Goal: Information Seeking & Learning: Learn about a topic

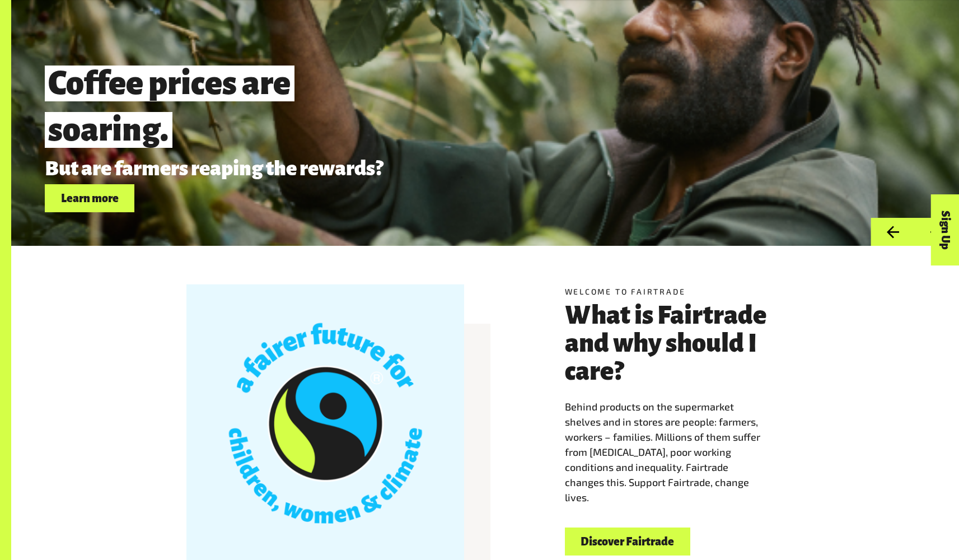
scroll to position [233, 0]
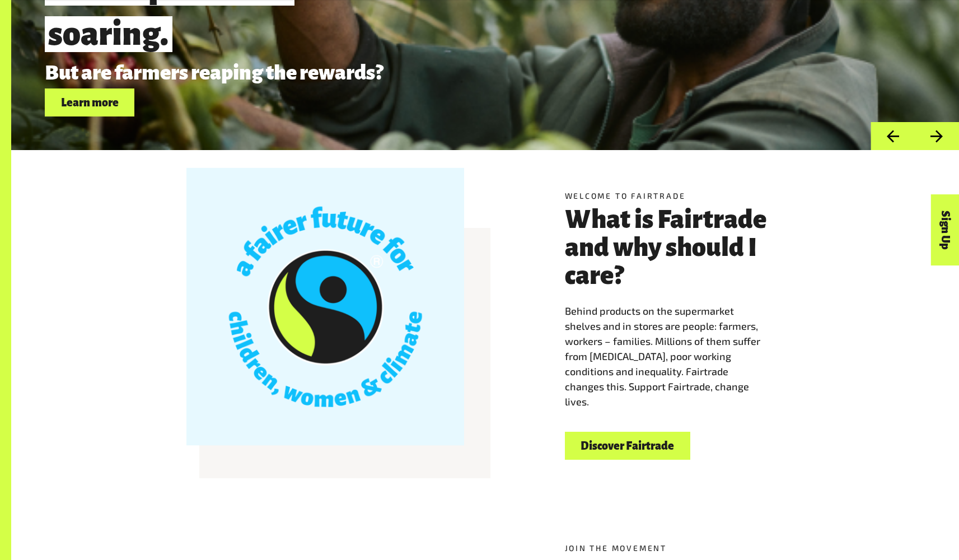
click at [629, 445] on link "Discover Fairtrade" at bounding box center [627, 445] width 125 height 29
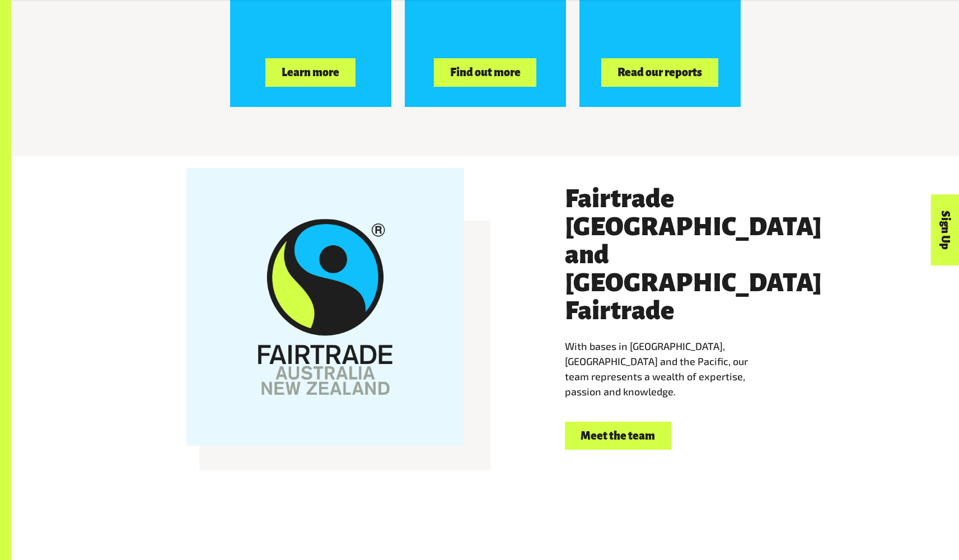
scroll to position [2022, 0]
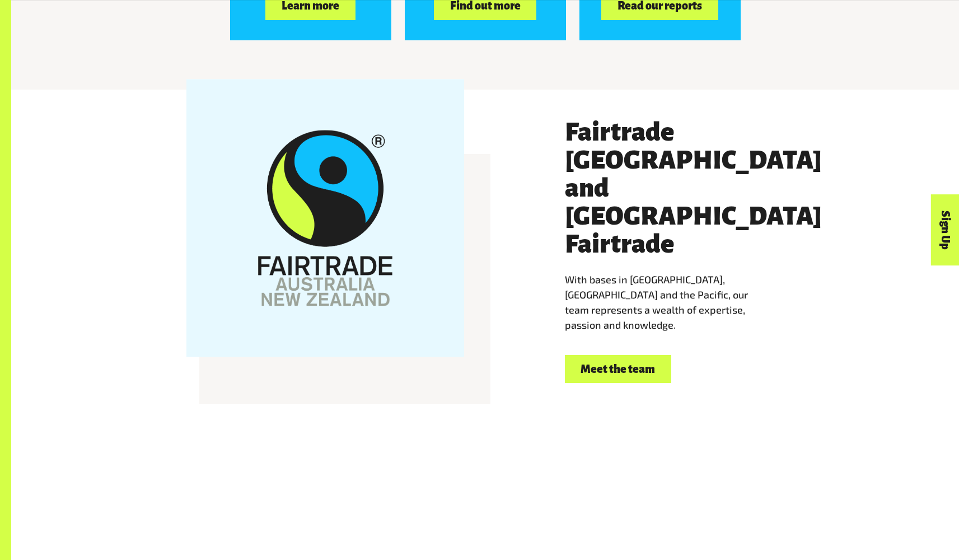
click at [659, 355] on link "Meet the team" at bounding box center [618, 369] width 106 height 29
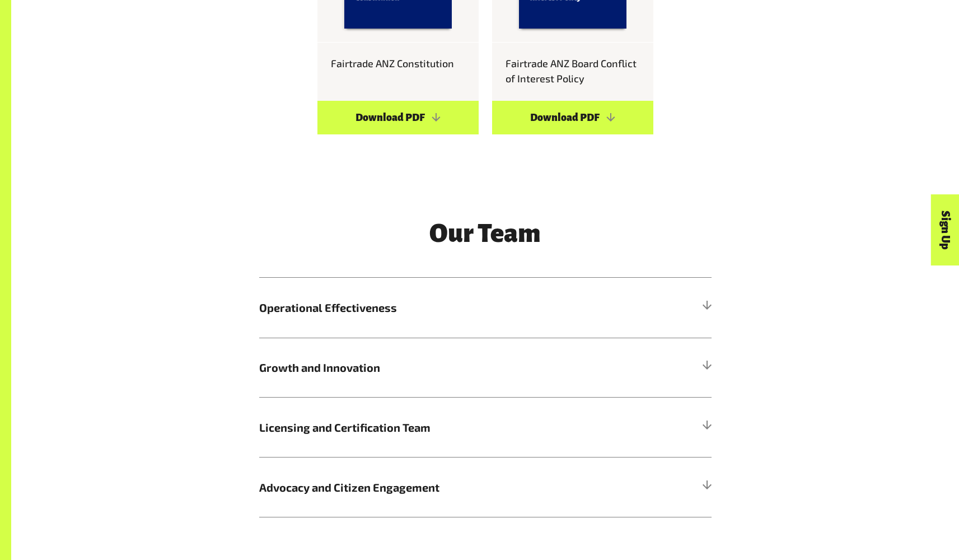
scroll to position [1184, 0]
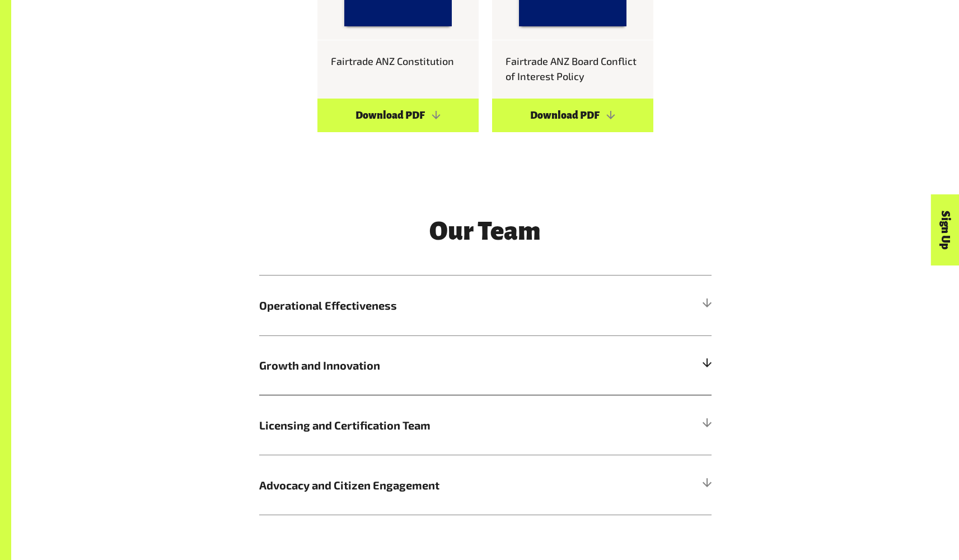
click at [343, 371] on span "Growth and Innovation" at bounding box center [428, 364] width 339 height 17
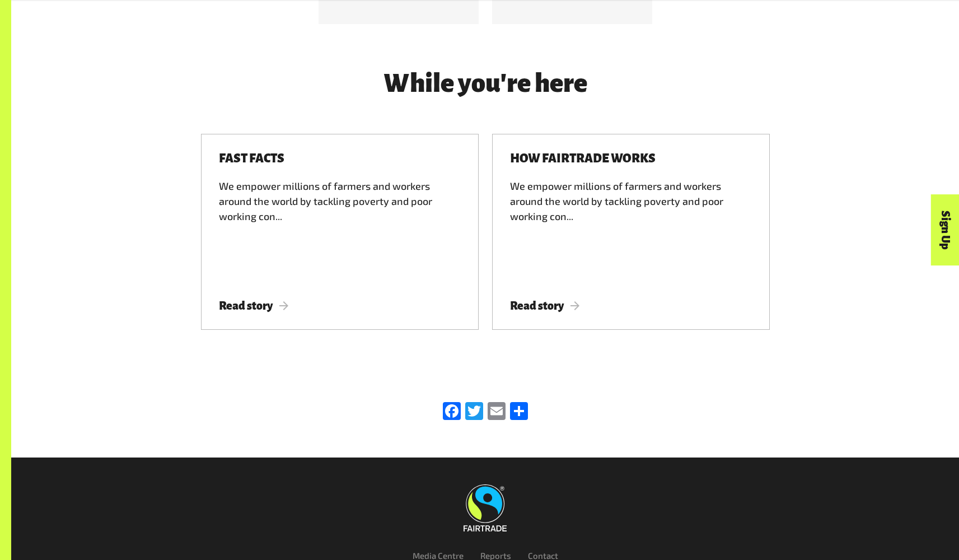
scroll to position [3619, 0]
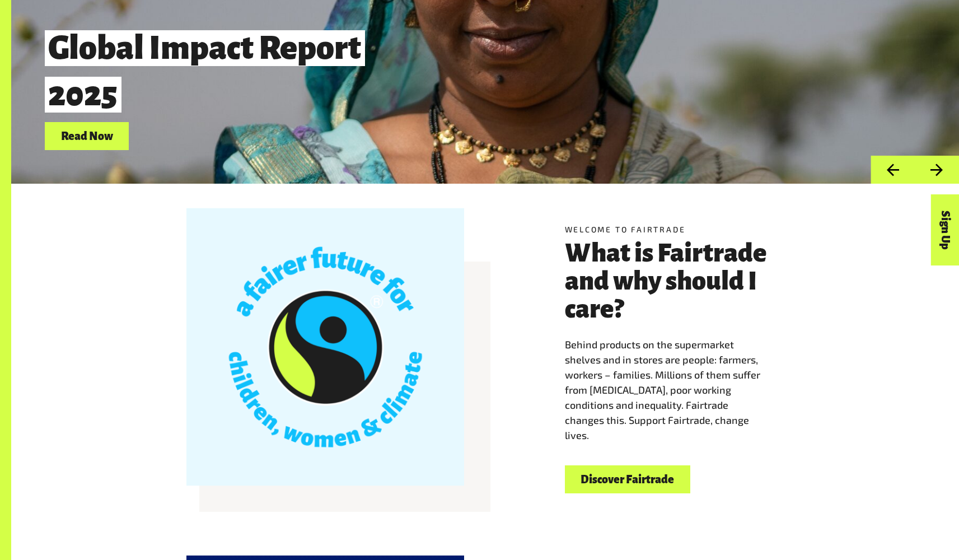
scroll to position [318, 0]
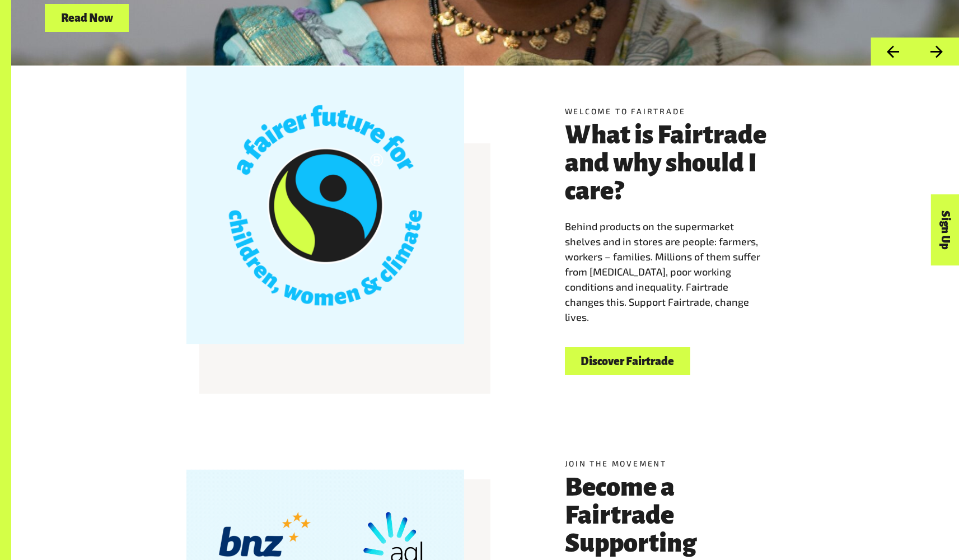
click at [630, 369] on link "Discover Fairtrade" at bounding box center [627, 361] width 125 height 29
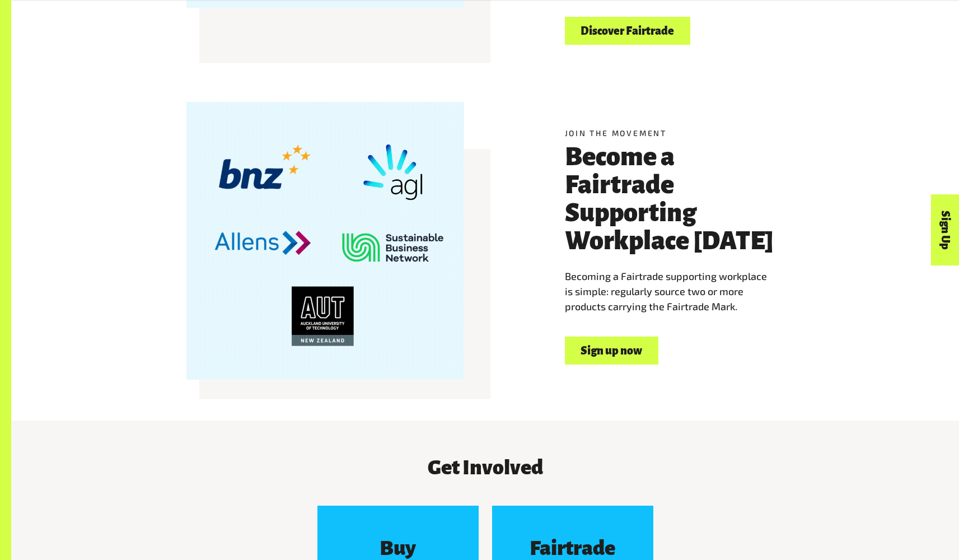
scroll to position [714, 0]
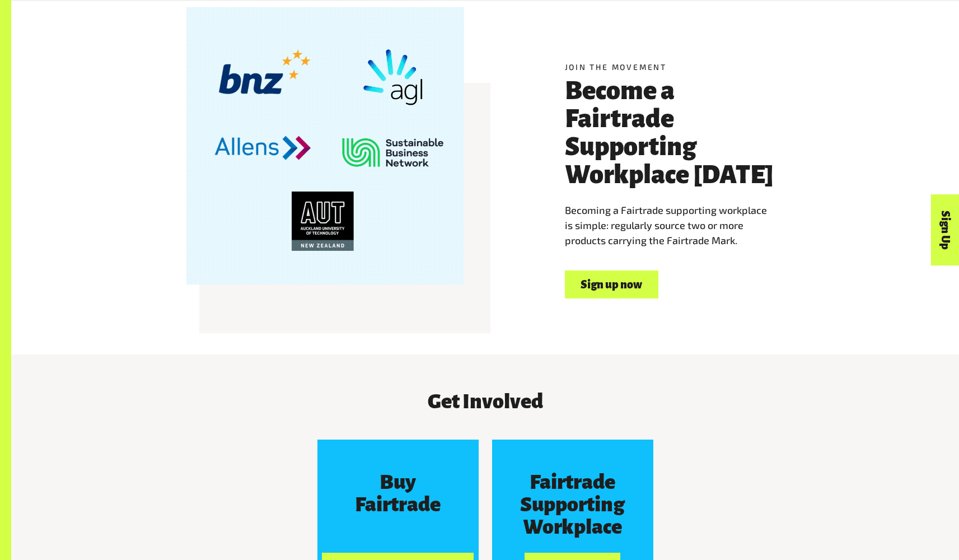
click at [639, 279] on link "Sign up now" at bounding box center [611, 284] width 93 height 29
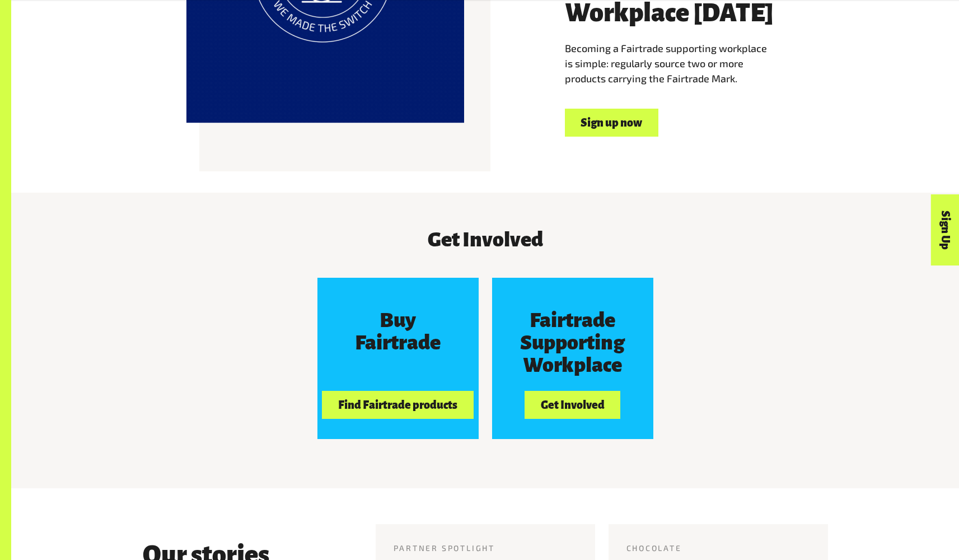
scroll to position [878, 0]
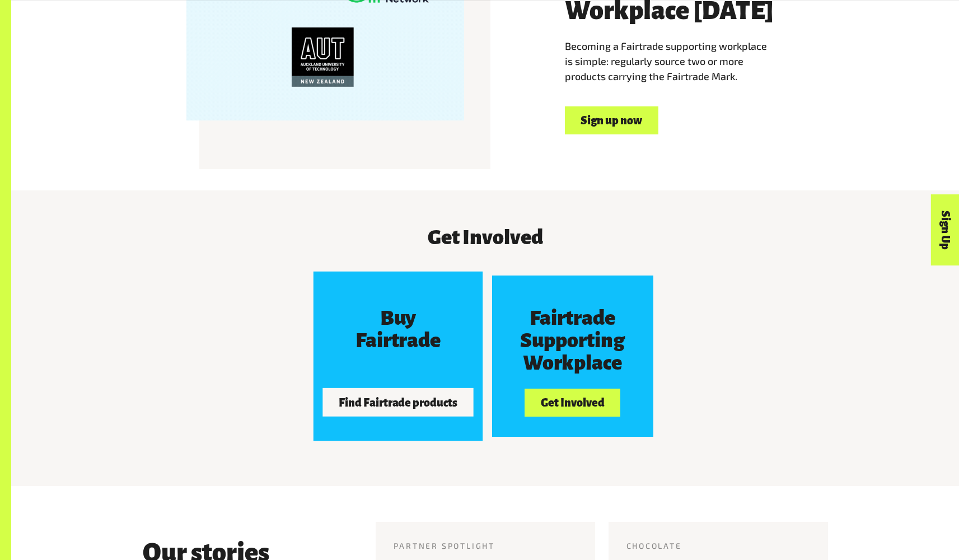
click at [382, 409] on button "Find Fairtrade products" at bounding box center [397, 402] width 151 height 28
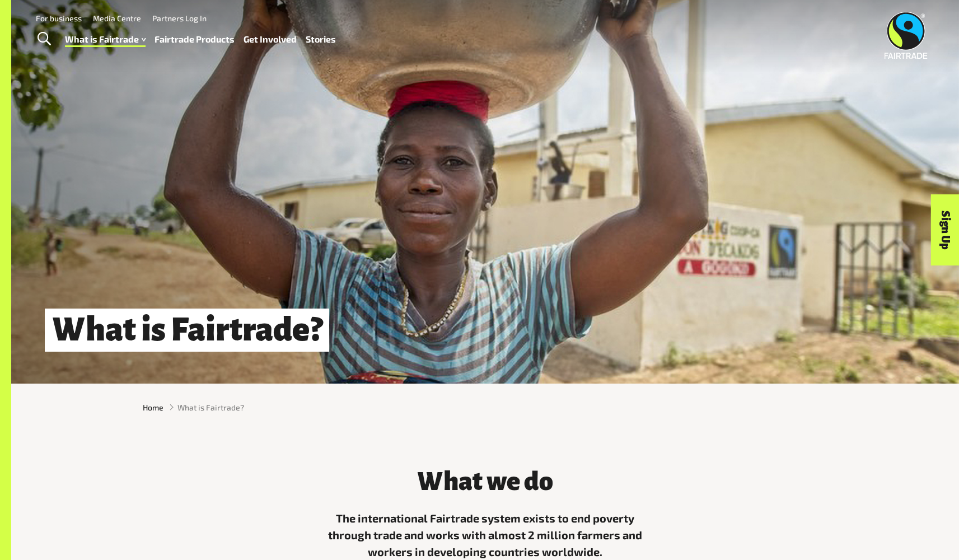
scroll to position [2, 0]
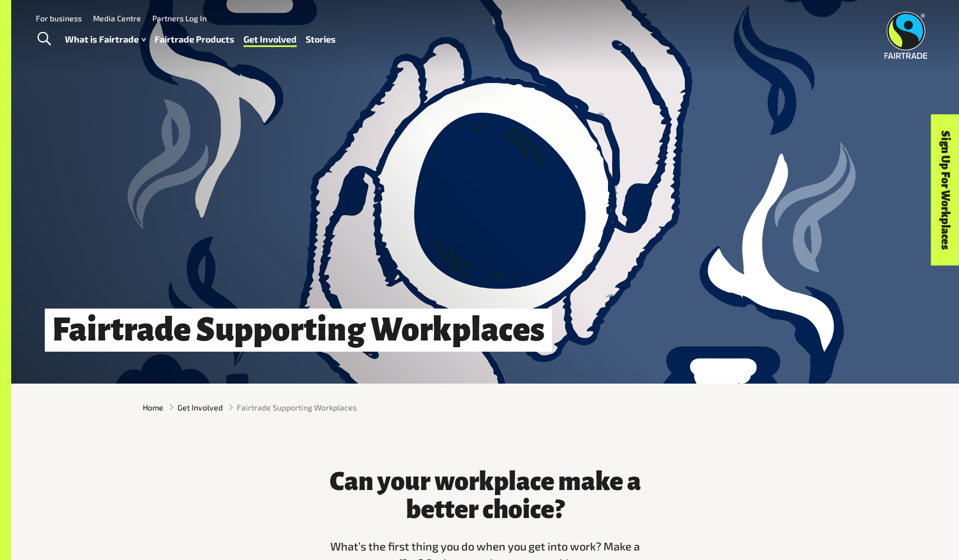
scroll to position [2, 0]
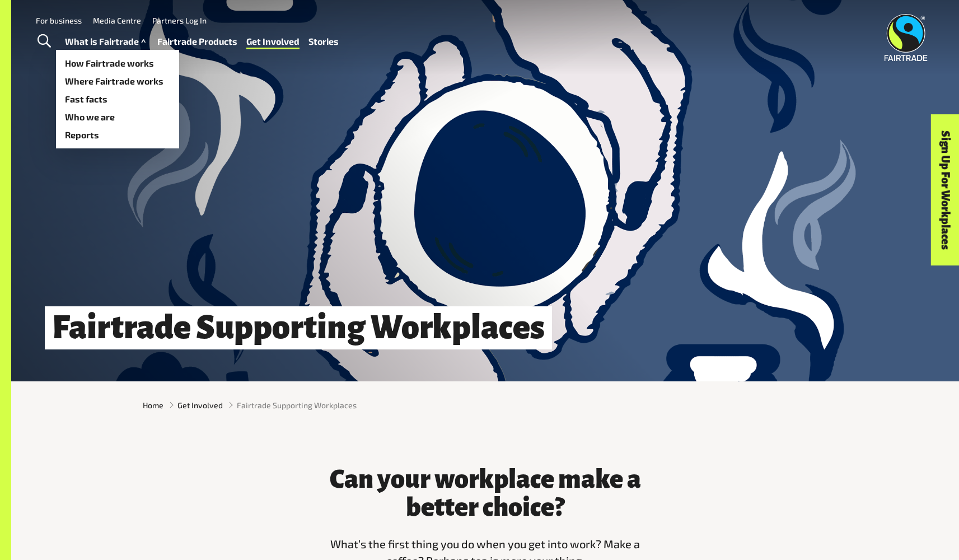
click at [81, 41] on link "What is Fairtrade" at bounding box center [106, 42] width 83 height 16
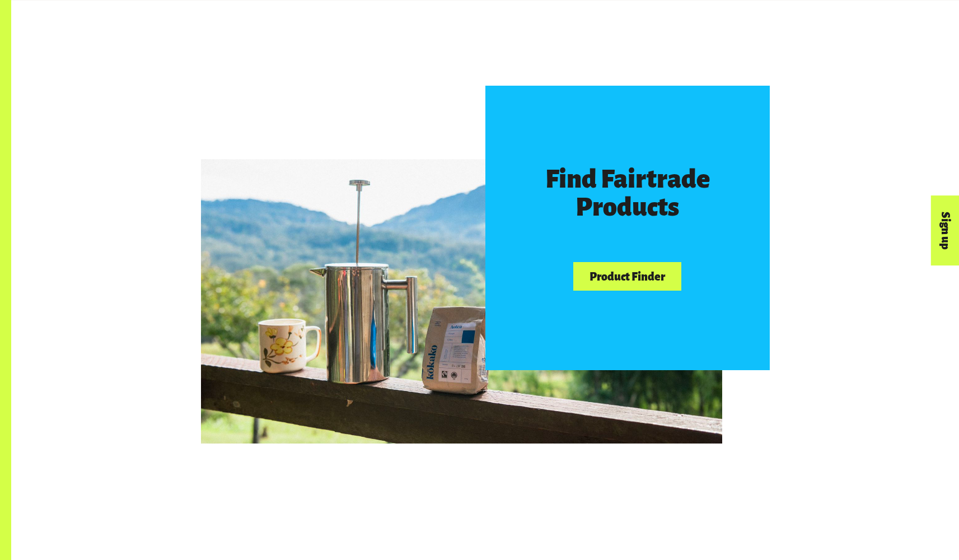
scroll to position [754, 0]
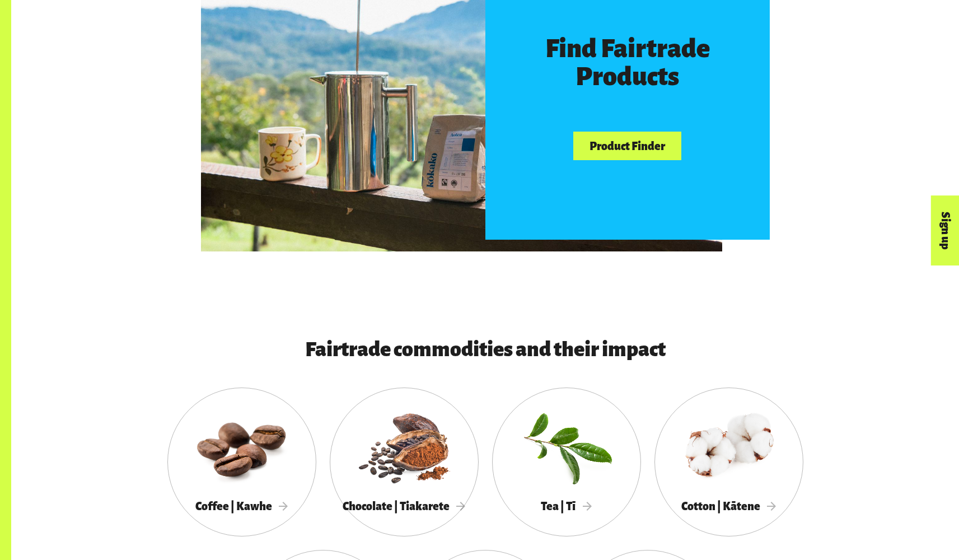
click at [632, 143] on link "Product Finder" at bounding box center [626, 146] width 107 height 29
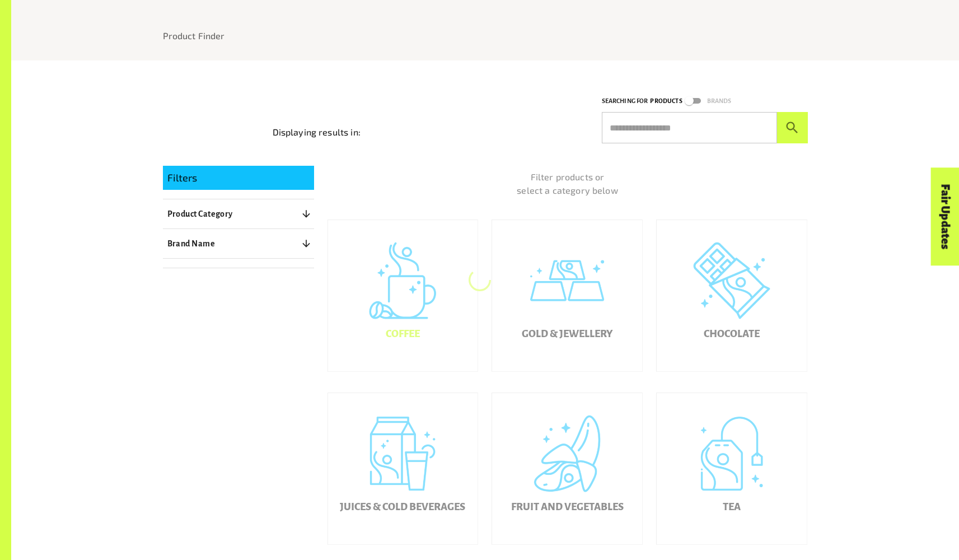
click at [419, 304] on div "Coffee" at bounding box center [403, 295] width 150 height 151
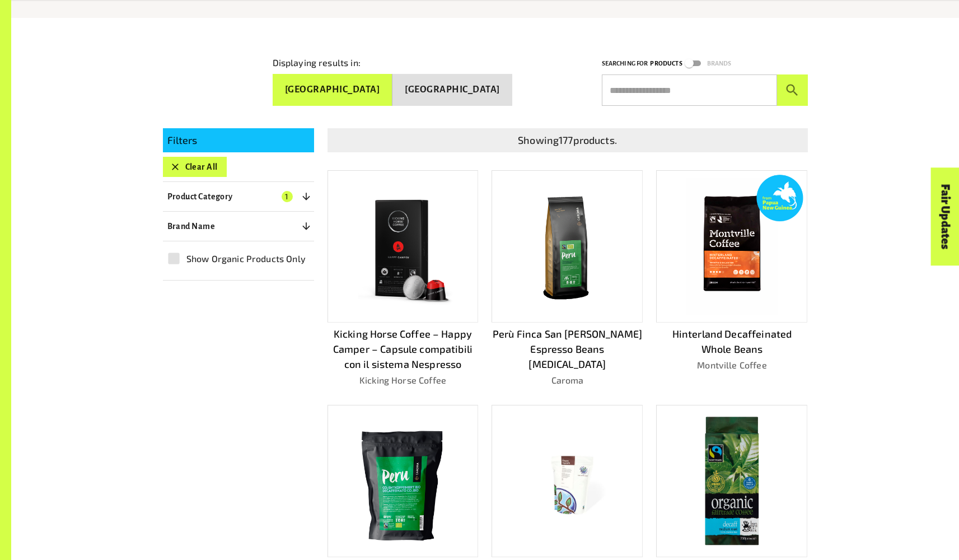
scroll to position [221, 0]
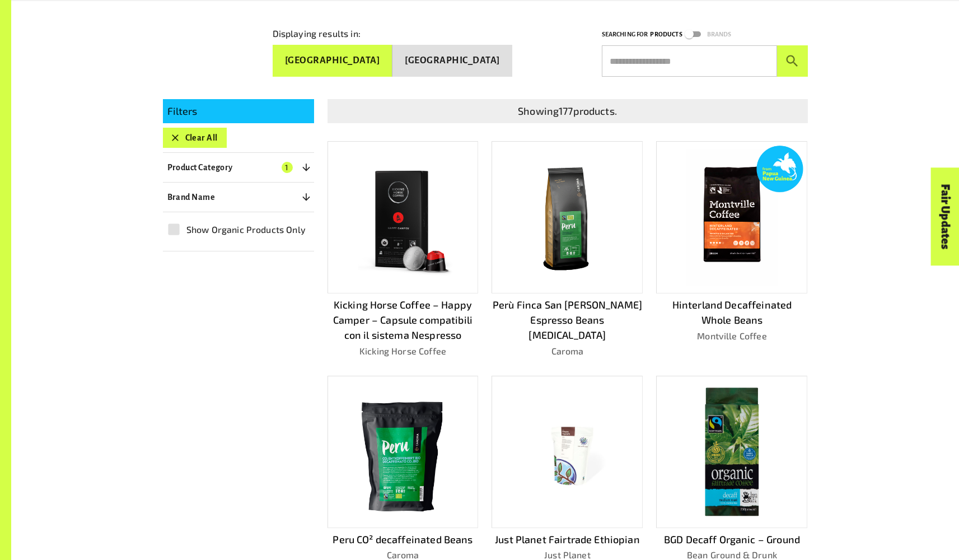
click at [742, 436] on img at bounding box center [731, 451] width 135 height 135
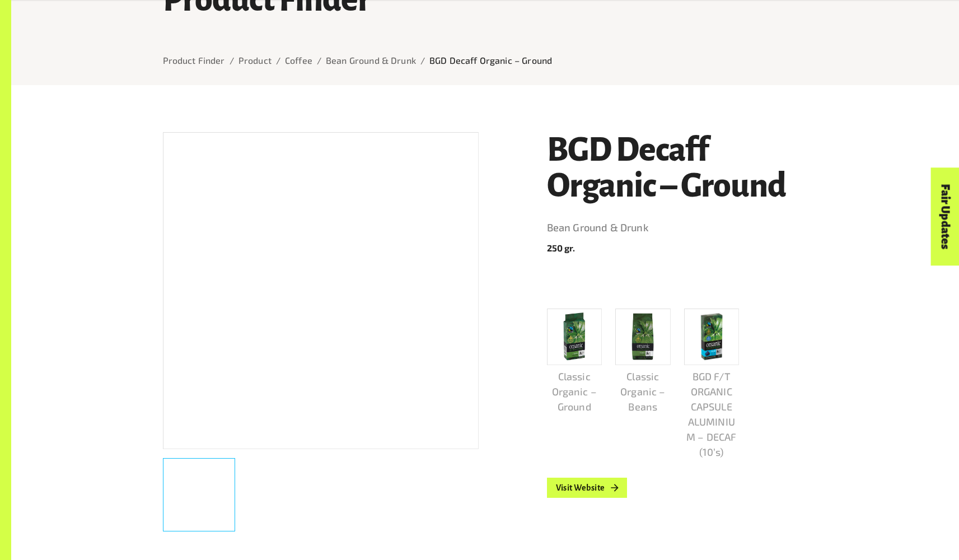
scroll to position [104, 0]
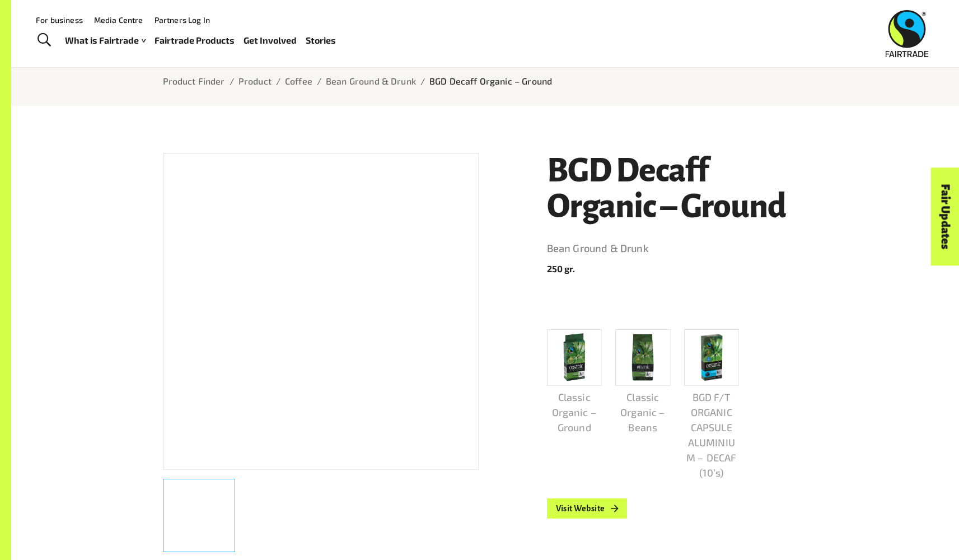
click at [574, 370] on img at bounding box center [574, 357] width 26 height 50
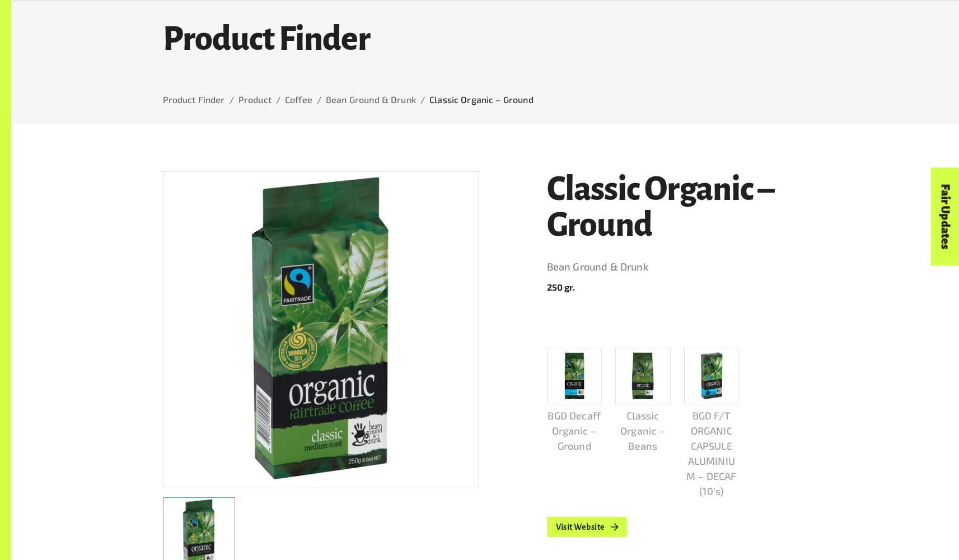
scroll to position [101, 0]
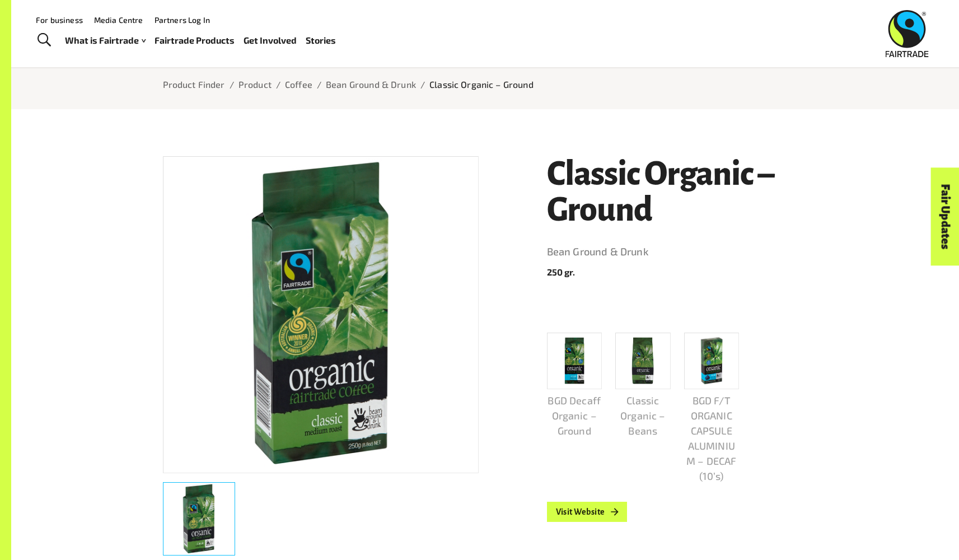
click at [173, 15] on link "Partners Log In" at bounding box center [181, 20] width 55 height 10
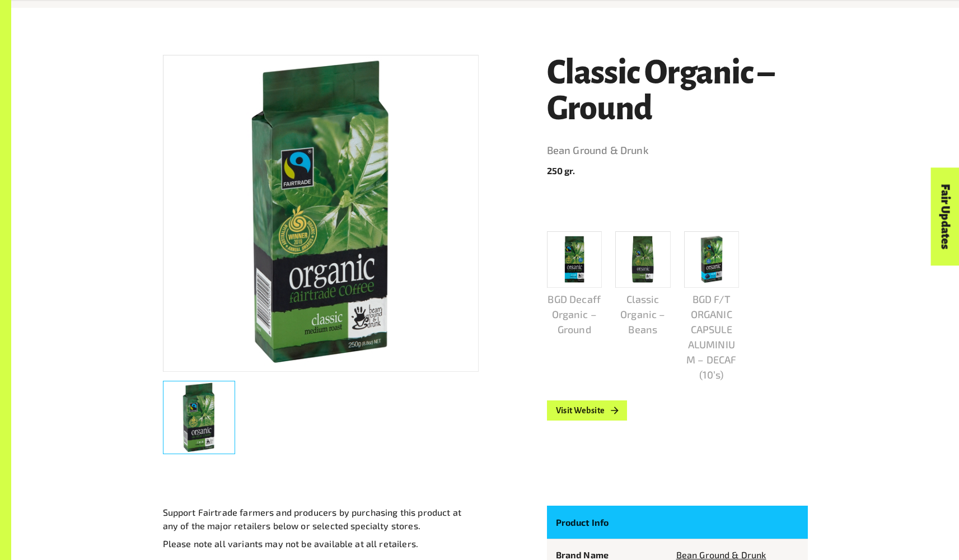
scroll to position [260, 0]
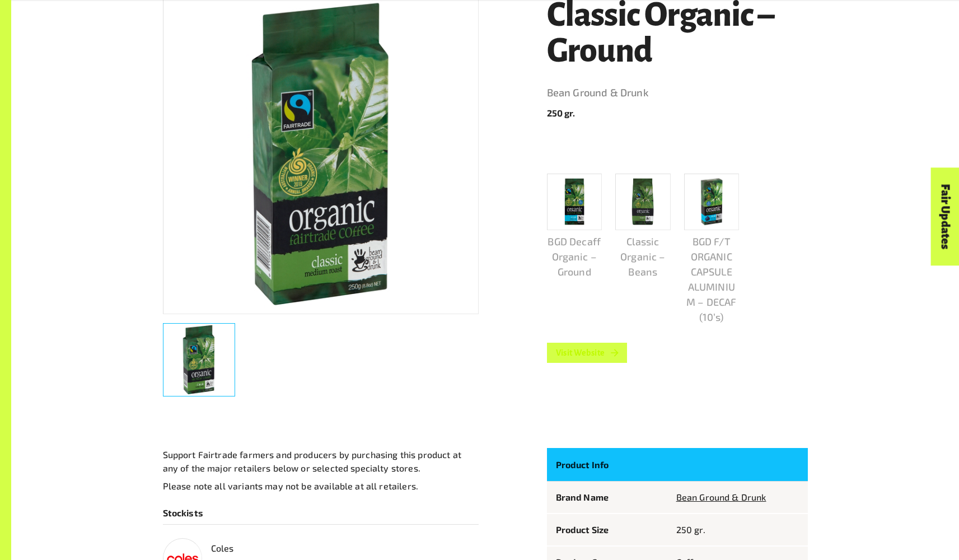
click at [597, 352] on link "Visit Website" at bounding box center [587, 353] width 81 height 20
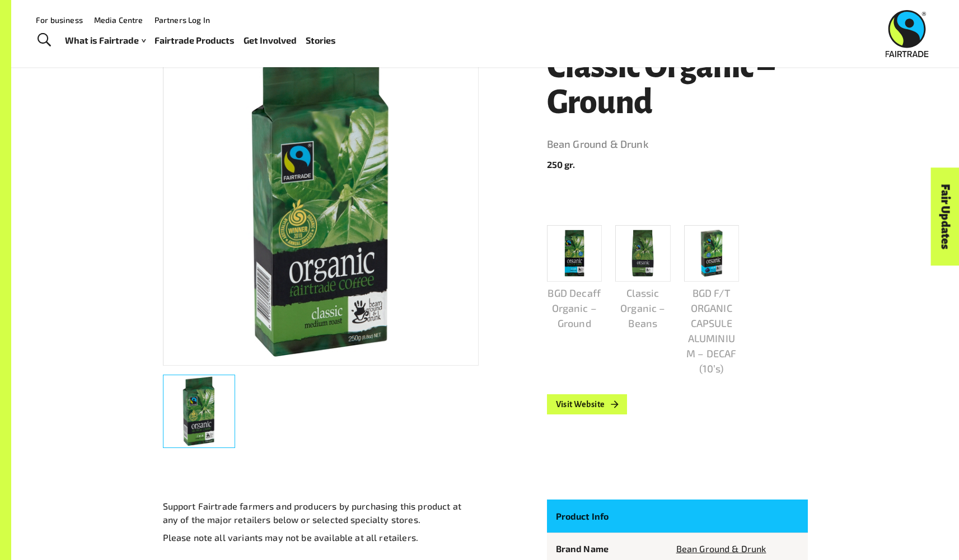
scroll to position [210, 0]
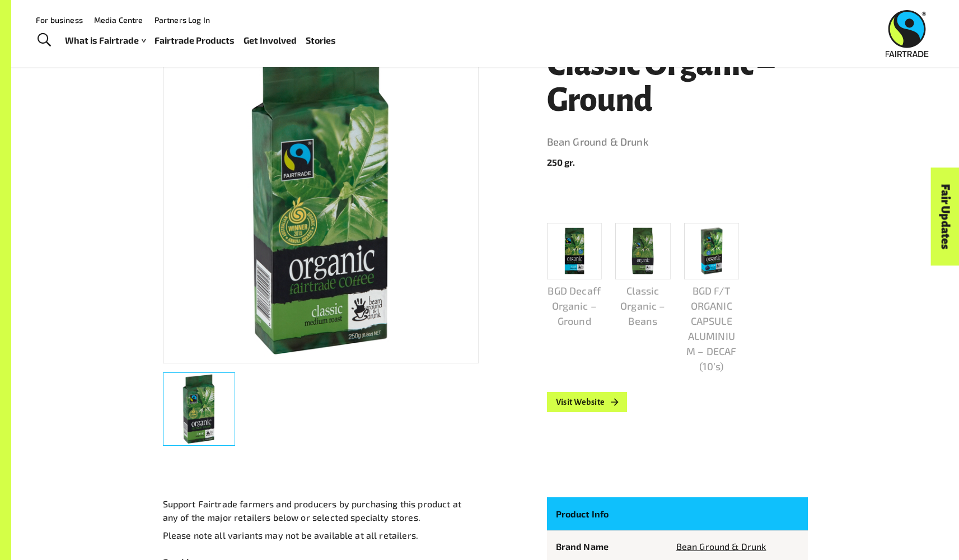
click at [467, 259] on div at bounding box center [321, 204] width 316 height 317
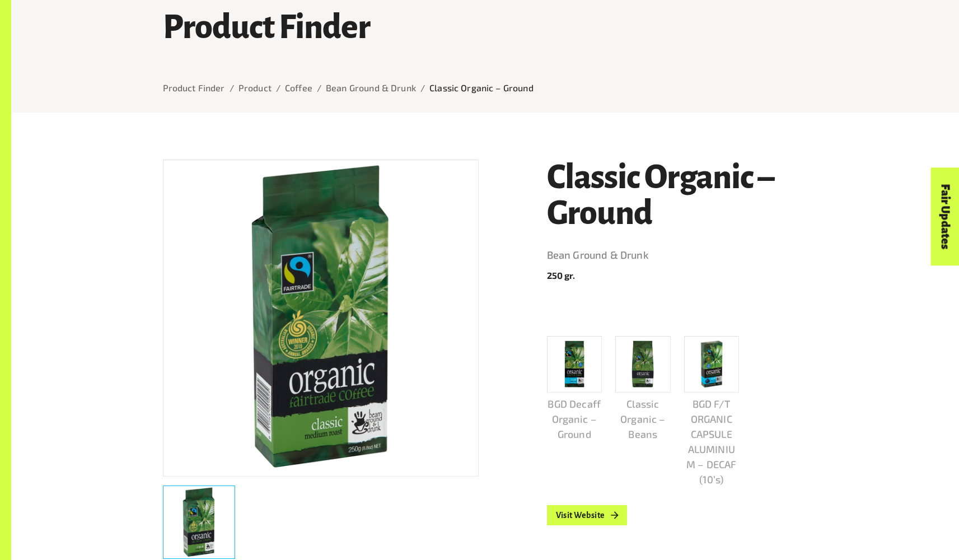
scroll to position [140, 0]
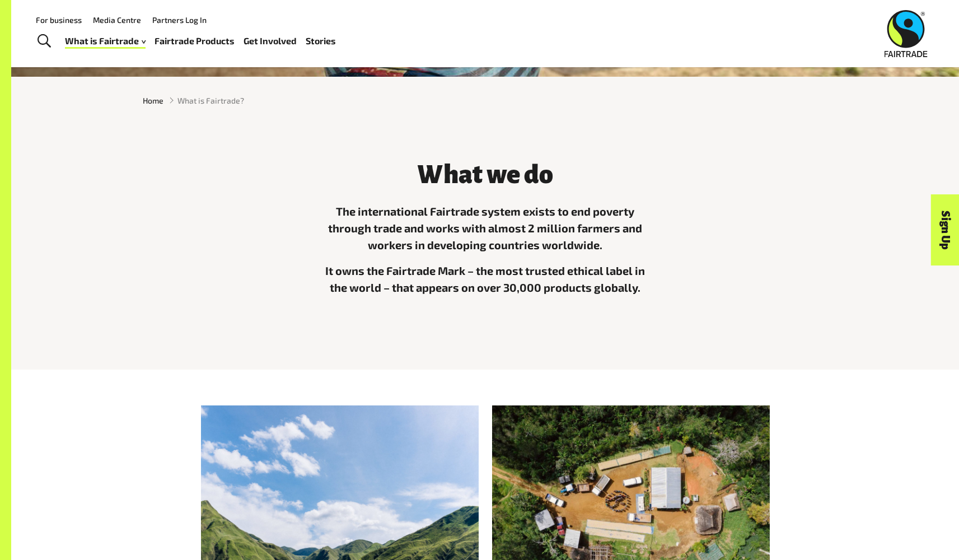
scroll to position [102, 0]
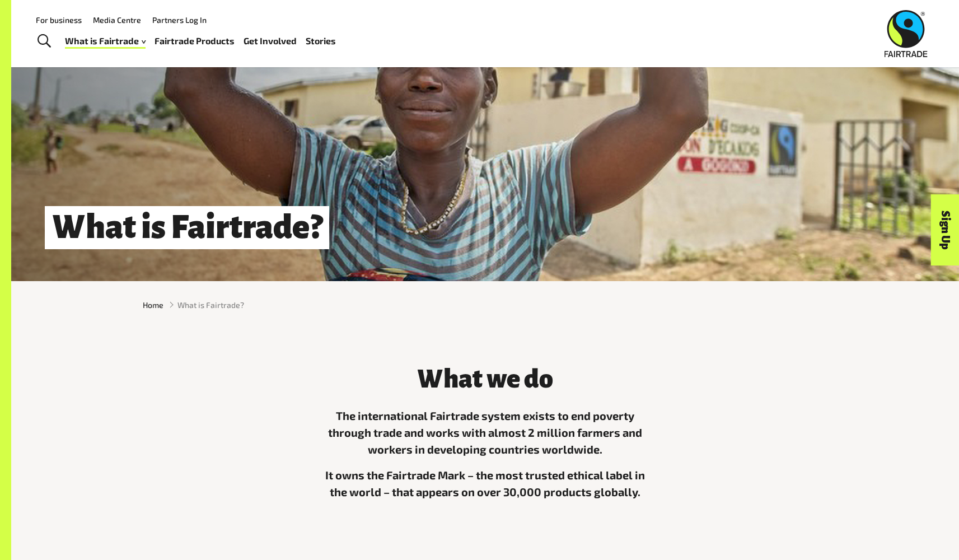
click at [208, 238] on h1 "What is Fairtrade?" at bounding box center [187, 227] width 284 height 43
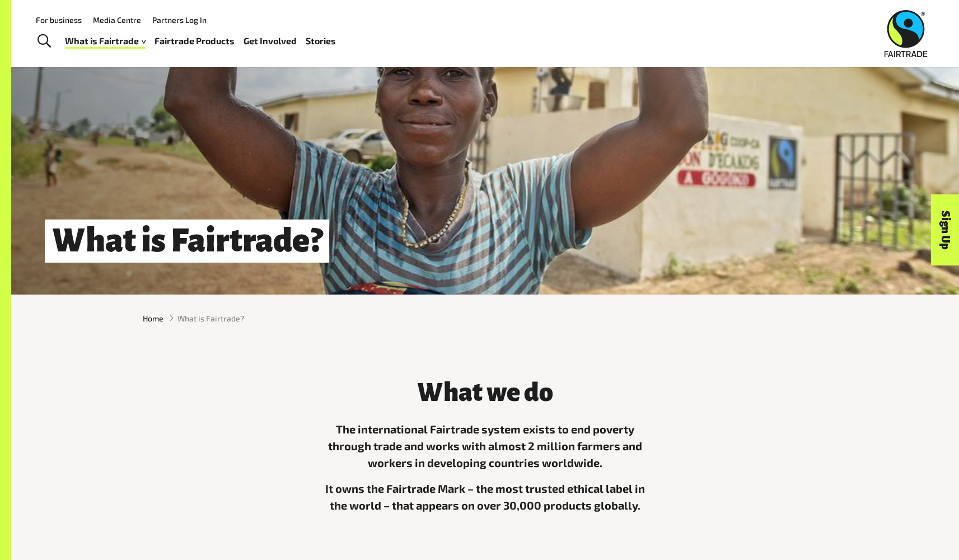
scroll to position [0, 0]
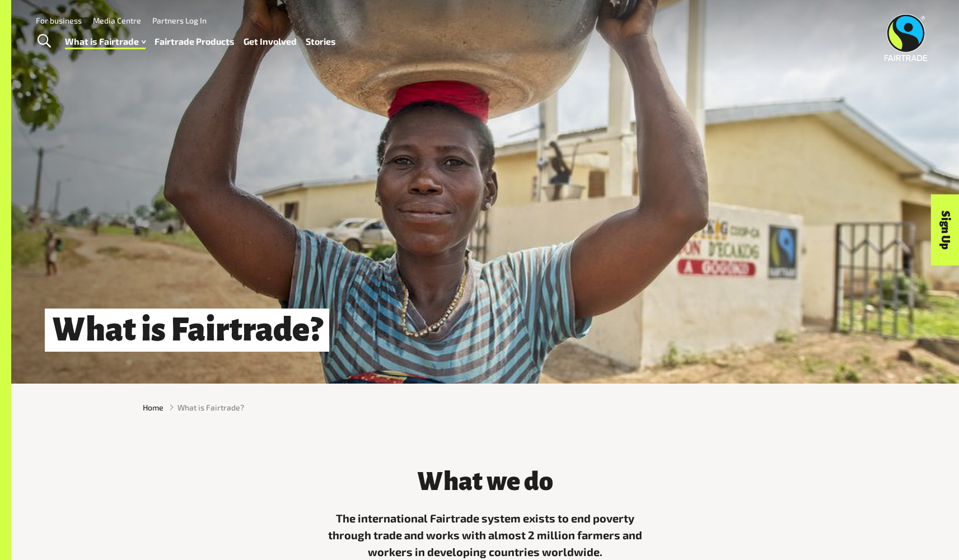
click at [220, 413] on span "What is Fairtrade?" at bounding box center [210, 407] width 67 height 12
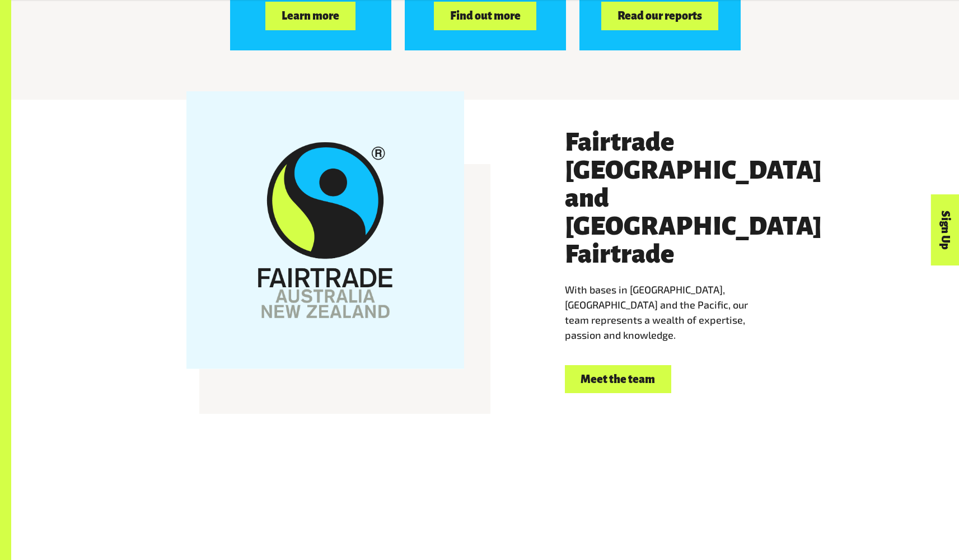
scroll to position [2014, 0]
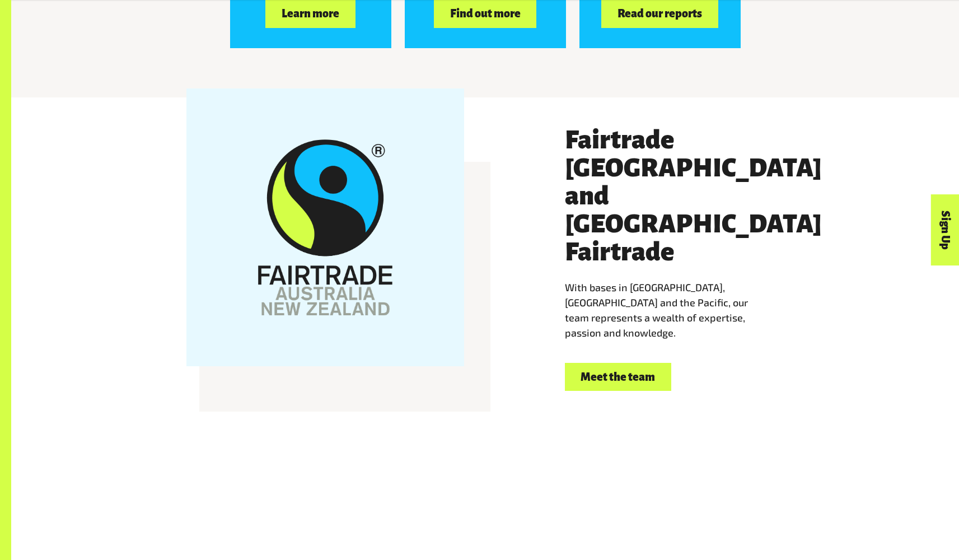
click at [634, 363] on link "Meet the team" at bounding box center [618, 377] width 106 height 29
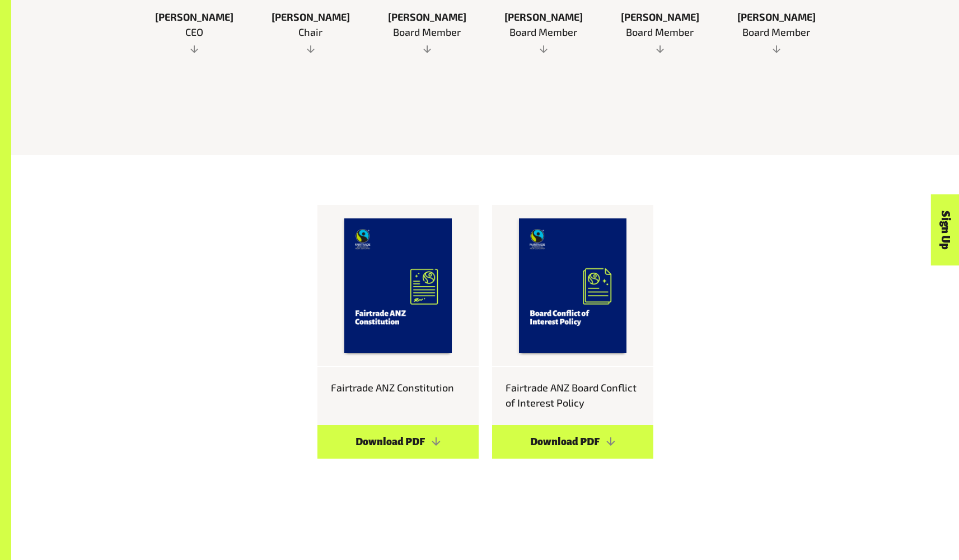
scroll to position [1144, 0]
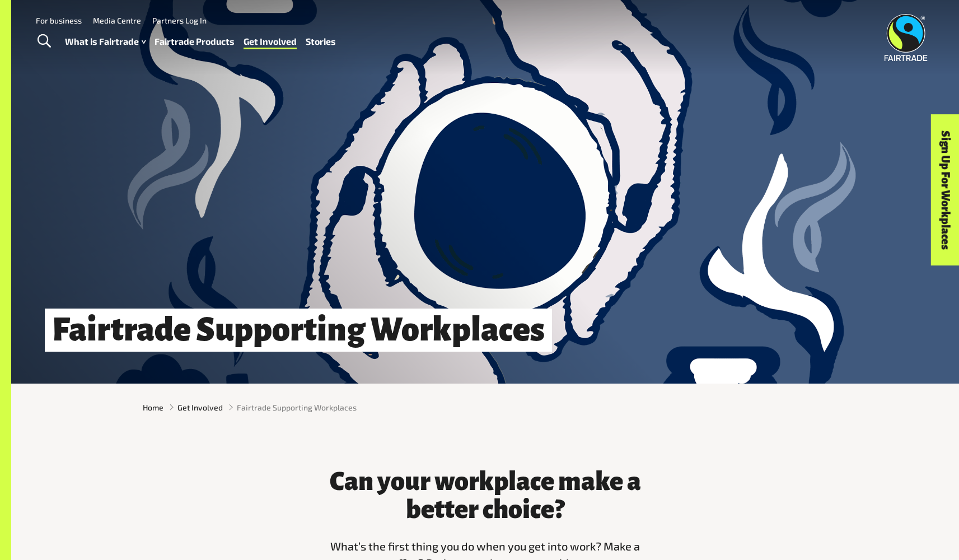
scroll to position [2, 0]
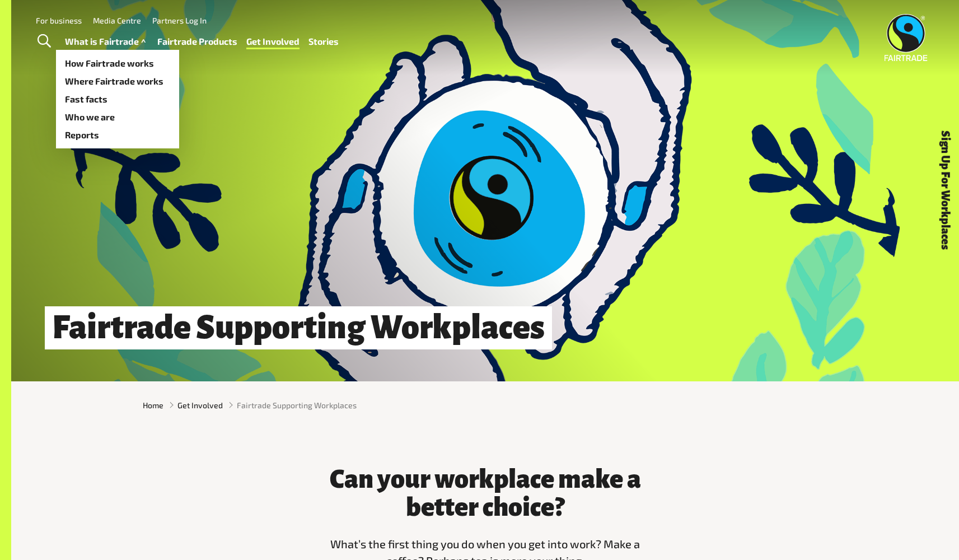
click at [97, 42] on link "What is Fairtrade" at bounding box center [106, 42] width 83 height 16
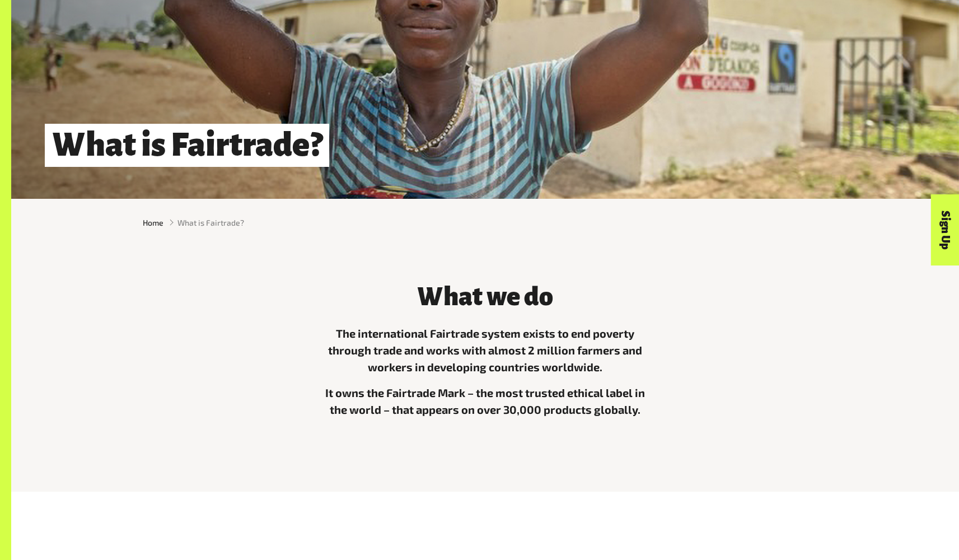
scroll to position [277, 0]
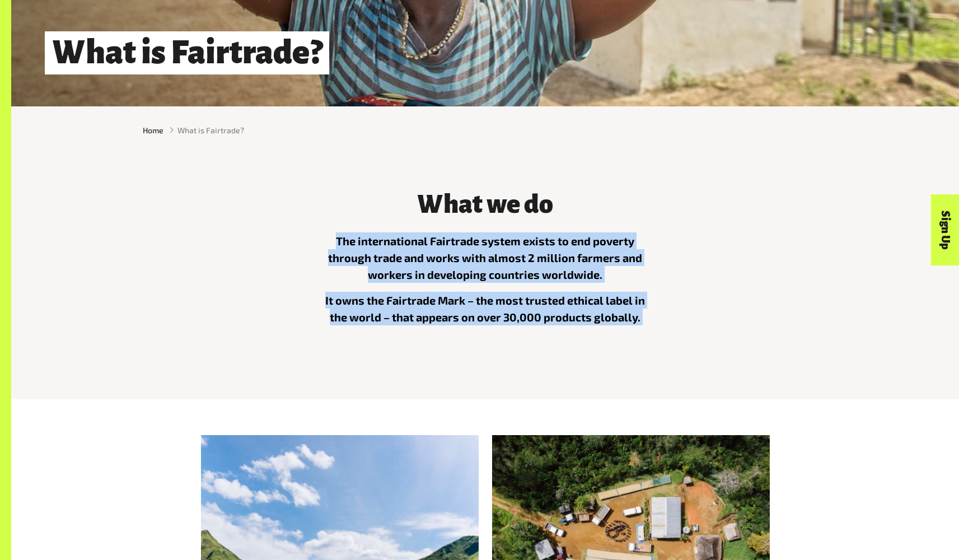
drag, startPoint x: 338, startPoint y: 242, endPoint x: 675, endPoint y: 331, distance: 349.0
click at [675, 331] on div "What we do The international Fairtrade system exists to end poverty through tra…" at bounding box center [485, 268] width 698 height 184
copy div "The international Fairtrade system exists to end poverty through trade and work…"
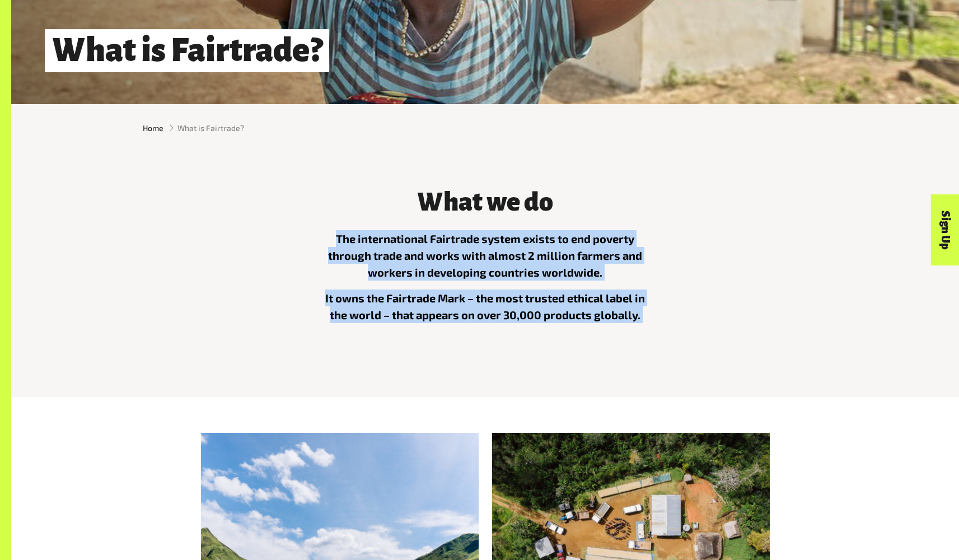
scroll to position [282, 0]
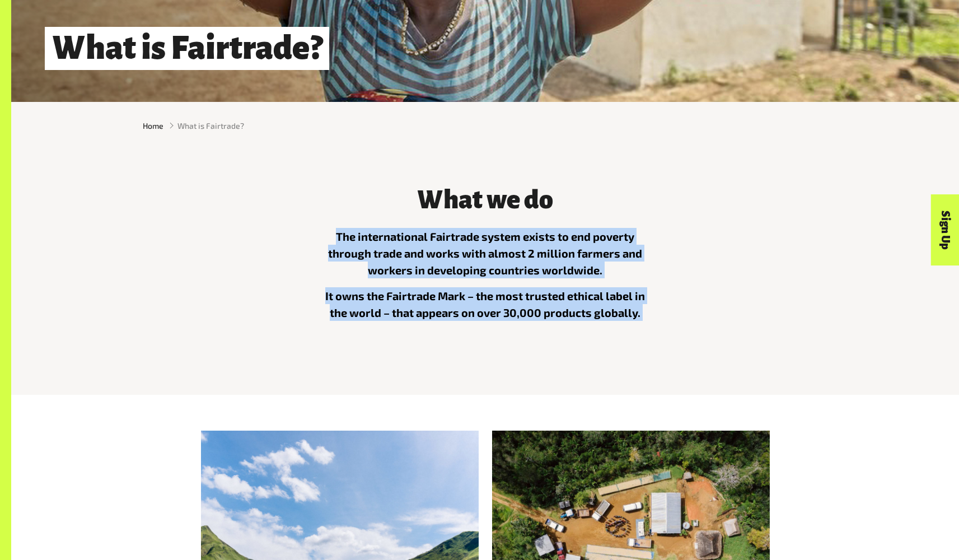
copy div "The international Fairtrade system exists to end poverty through trade and work…"
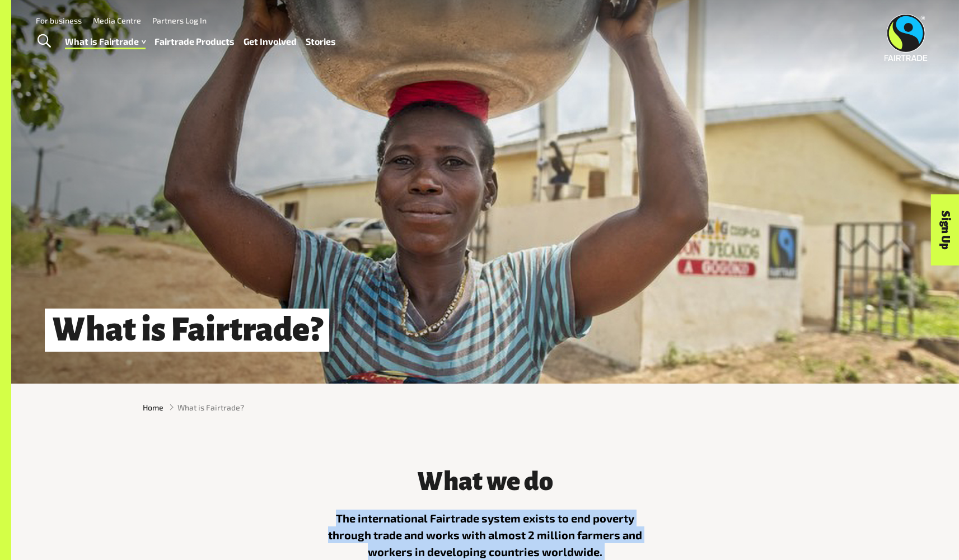
scroll to position [2, 0]
